Goal: Information Seeking & Learning: Understand process/instructions

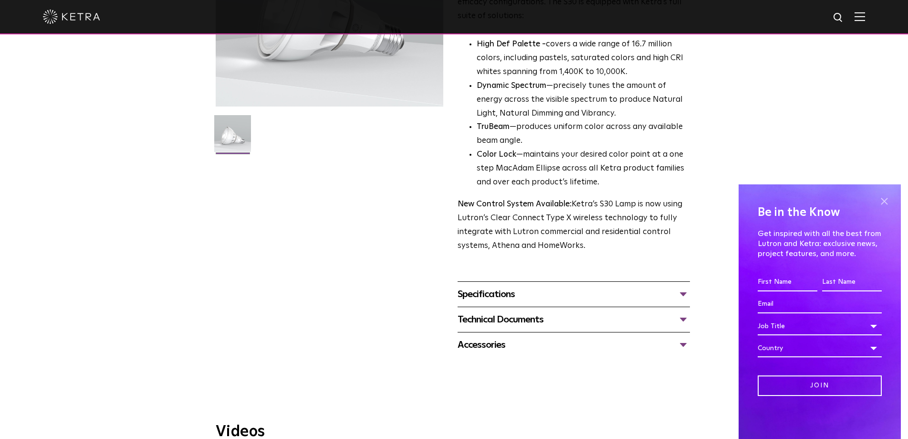
click at [882, 202] on span at bounding box center [884, 201] width 14 height 14
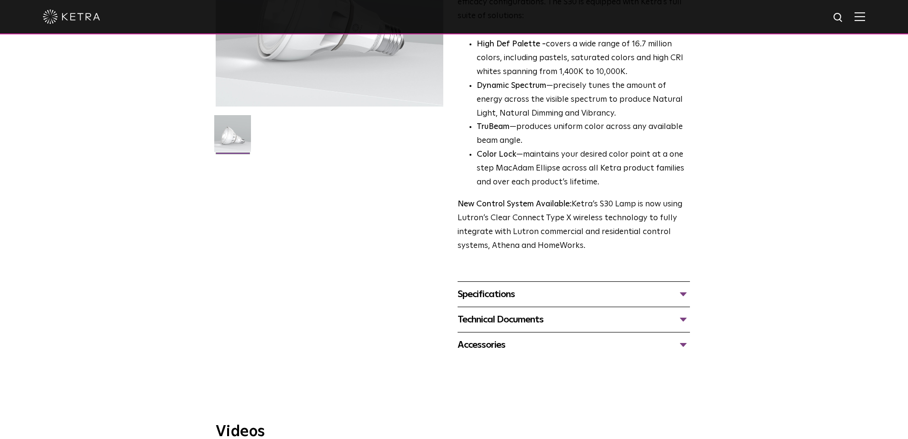
click at [540, 299] on div "Specifications" at bounding box center [574, 293] width 232 height 15
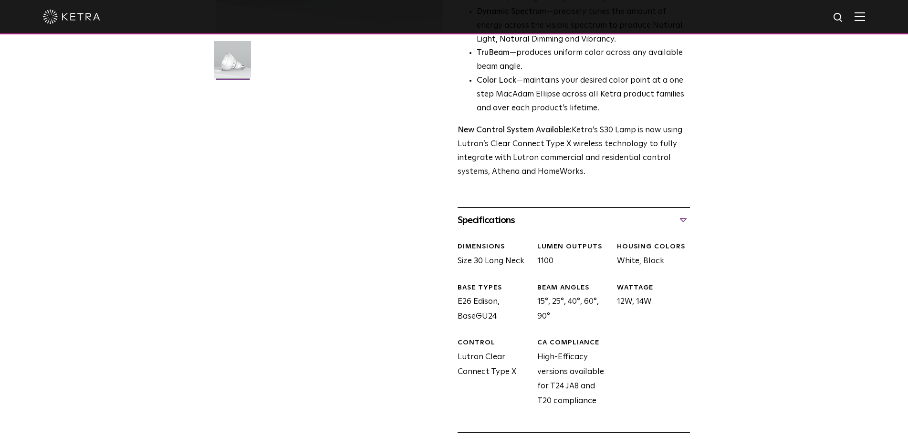
scroll to position [334, 0]
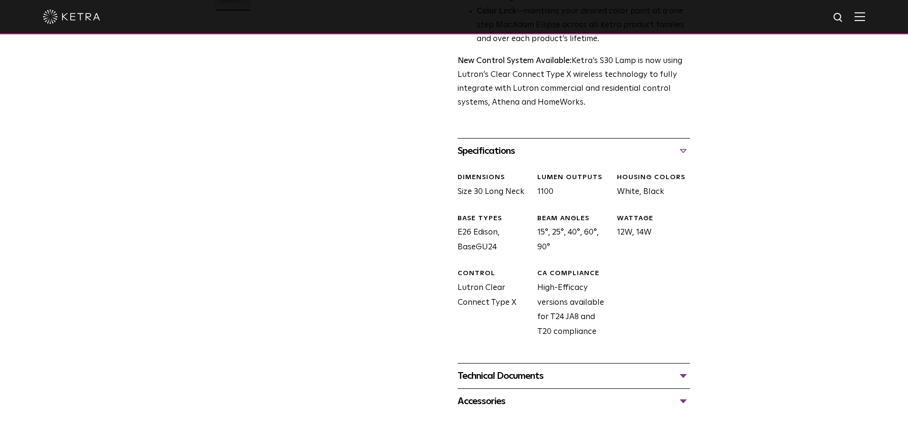
drag, startPoint x: 539, startPoint y: 223, endPoint x: 572, endPoint y: 265, distance: 53.4
click at [572, 265] on div "DIMENSIONS Size 30 Long Neck LUMEN OUTPUTS 1100 HOUSING COLORS White, Black BAS…" at bounding box center [570, 262] width 240 height 199
click at [669, 265] on div "DIMENSIONS Size 30 Long Neck LUMEN OUTPUTS 1100 HOUSING COLORS White, Black BAS…" at bounding box center [570, 262] width 240 height 199
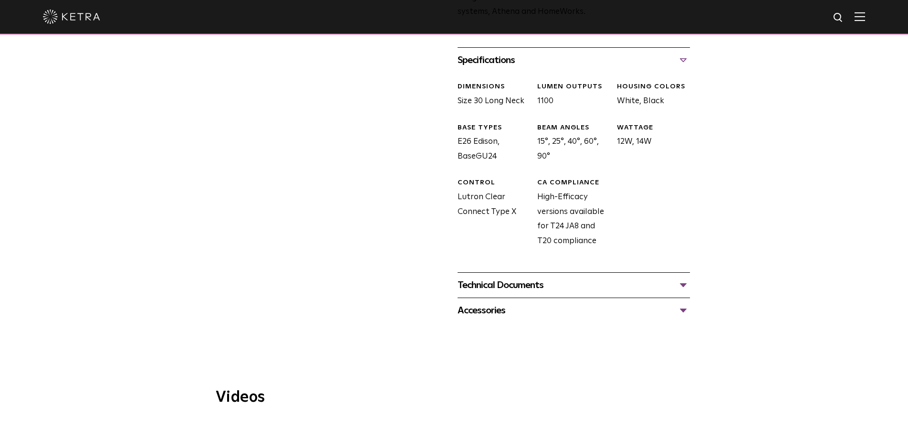
scroll to position [525, 0]
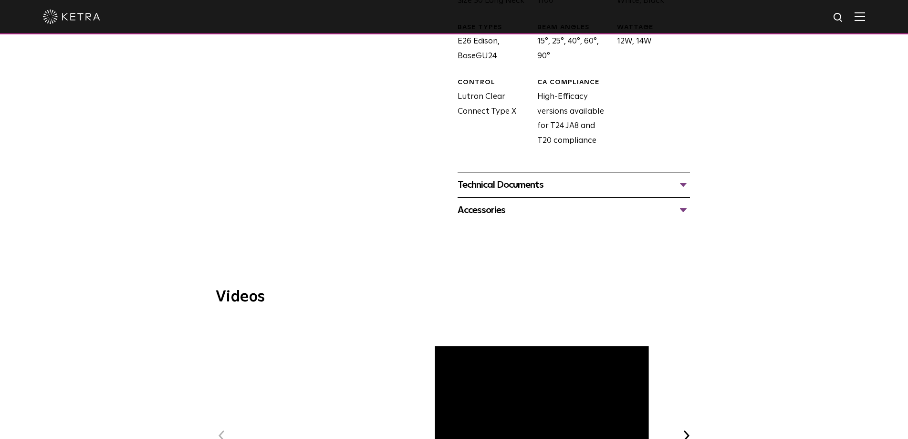
click at [546, 188] on div "Technical Documents" at bounding box center [574, 184] width 232 height 15
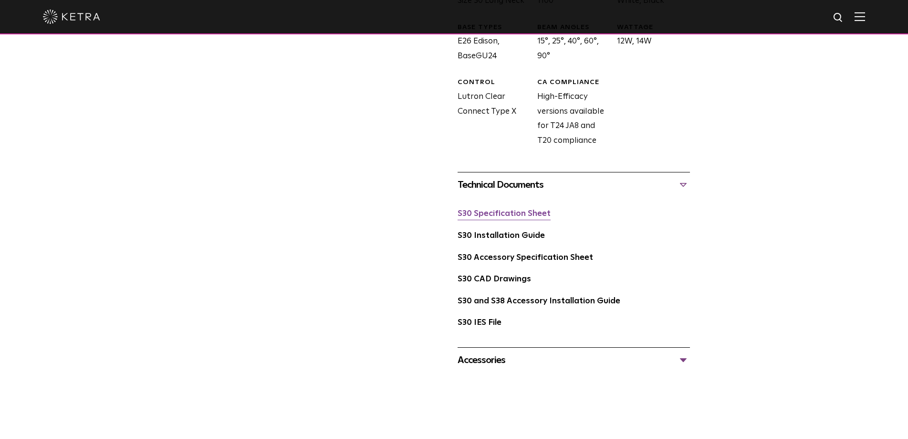
click at [503, 216] on link "S30 Specification Sheet" at bounding box center [504, 213] width 93 height 8
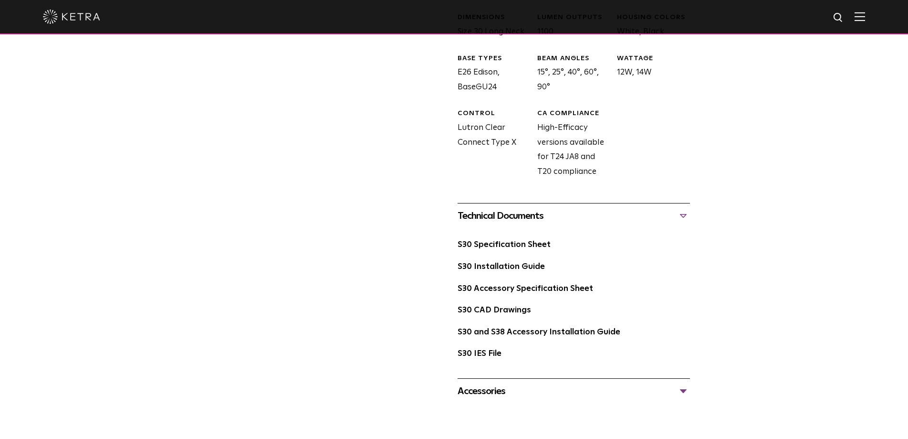
scroll to position [477, 0]
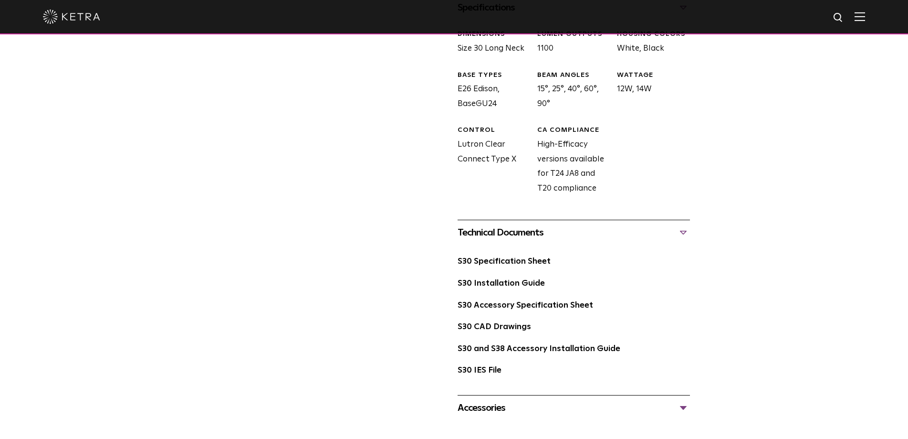
drag, startPoint x: 572, startPoint y: 106, endPoint x: 444, endPoint y: 83, distance: 130.0
click at [444, 83] on div "S30 Lamp Availability: Commercial & Residential Ketra’s S30 lamp is an all-enco…" at bounding box center [454, 6] width 477 height 827
click at [475, 85] on div "BASE TYPES E26 Edison, BaseGU24" at bounding box center [490, 91] width 80 height 41
drag, startPoint x: 463, startPoint y: 87, endPoint x: 571, endPoint y: 85, distance: 108.3
click at [571, 85] on div "DIMENSIONS Size 30 Long Neck LUMEN OUTPUTS 1100 HOUSING COLORS White, Black BAS…" at bounding box center [570, 119] width 240 height 199
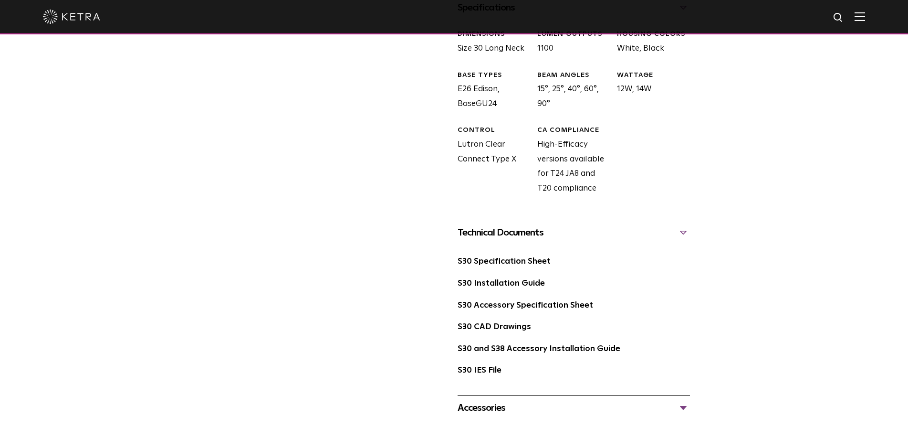
click at [575, 92] on div "BEAM ANGLES 15°, 25°, 40°, 60°, 90°" at bounding box center [570, 91] width 80 height 41
drag, startPoint x: 554, startPoint y: 100, endPoint x: 533, endPoint y: 86, distance: 24.7
click at [533, 86] on div "BEAM ANGLES 15°, 25°, 40°, 60°, 90°" at bounding box center [570, 91] width 80 height 41
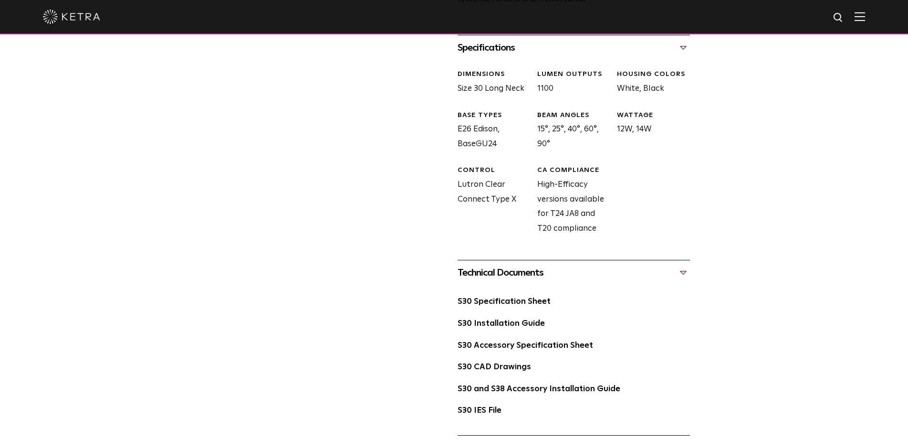
scroll to position [525, 0]
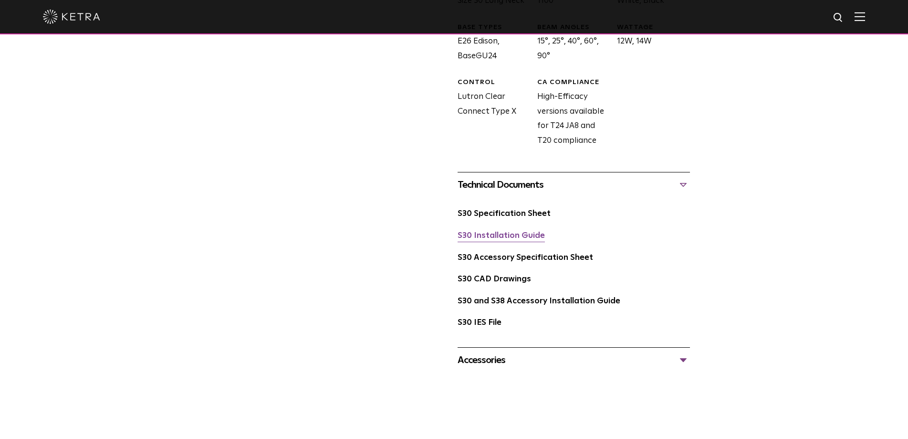
click at [512, 239] on link "S30 Installation Guide" at bounding box center [501, 235] width 87 height 8
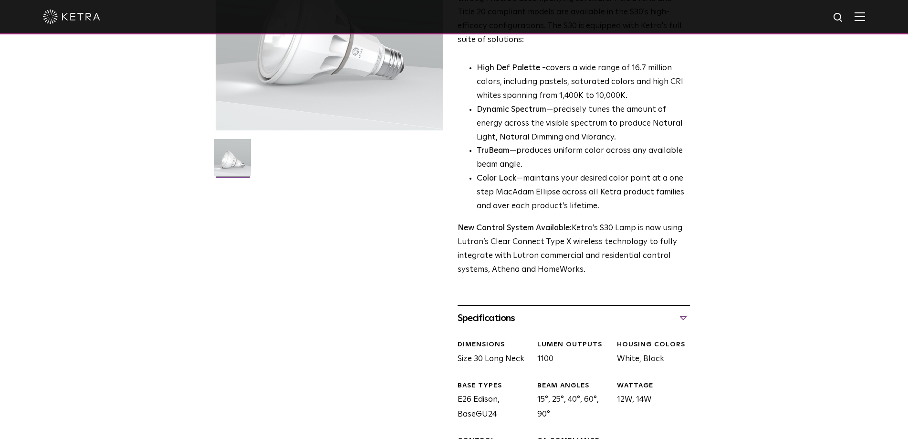
scroll to position [334, 0]
